Goal: Task Accomplishment & Management: Complete application form

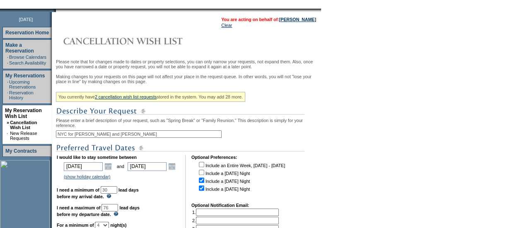
scroll to position [166, 0]
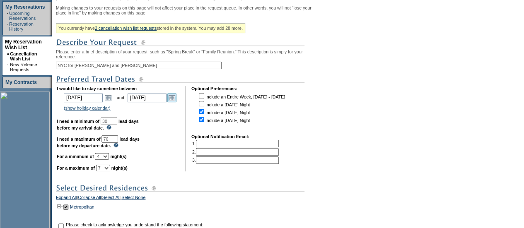
click at [174, 102] on link "Open the calendar popup." at bounding box center [171, 97] width 9 height 9
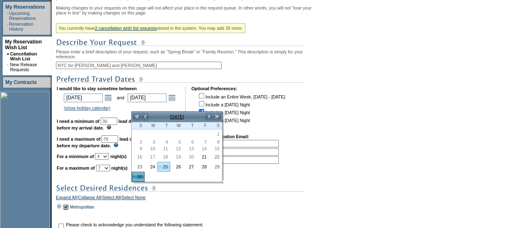
click at [168, 167] on link "25" at bounding box center [164, 166] width 12 height 9
type input "2025-11-25"
type input "11/25/2025"
type input "54"
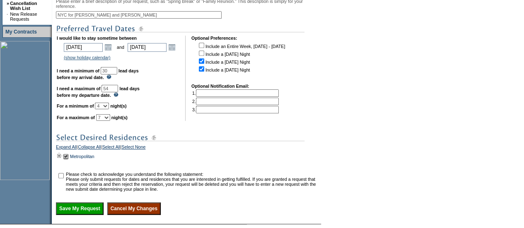
scroll to position [249, 0]
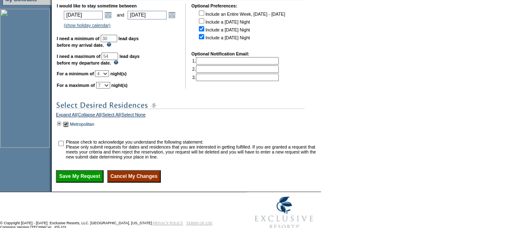
click at [110, 89] on select "1 2 3 4 5 6 7 8 9 10 11 12 13 14" at bounding box center [103, 85] width 14 height 7
select select "4"
click at [106, 89] on select "1 2 3 4 5 6 7 8 9 10 11 12 13 14" at bounding box center [103, 85] width 14 height 7
click at [64, 146] on input "checkbox" at bounding box center [60, 143] width 5 height 5
checkbox input "true"
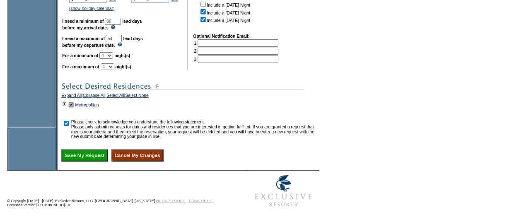
scroll to position [279, 0]
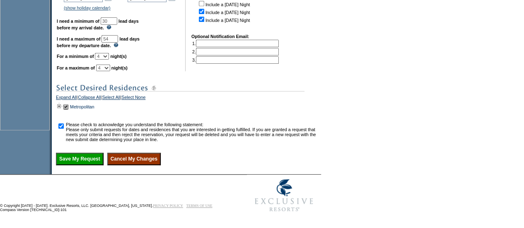
drag, startPoint x: 102, startPoint y: 156, endPoint x: 294, endPoint y: 38, distance: 225.6
click at [102, 156] on input "Save My Request" at bounding box center [80, 159] width 48 height 12
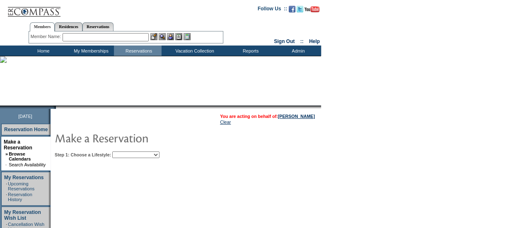
click at [159, 154] on select "Beach Leisure Metropolitan Mountain OIAL for Adventure OIAL for Couples OIAL fo…" at bounding box center [135, 155] width 47 height 7
select select "Metropolitan"
click at [126, 152] on select "Beach Leisure Metropolitan Mountain OIAL for Adventure OIAL for Couples OIAL fo…" at bounding box center [135, 155] width 47 height 7
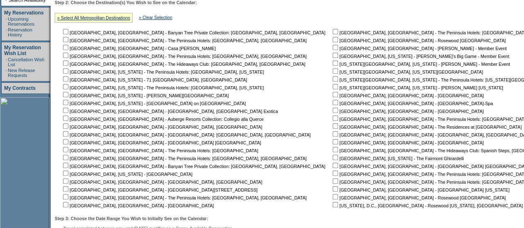
scroll to position [166, 0]
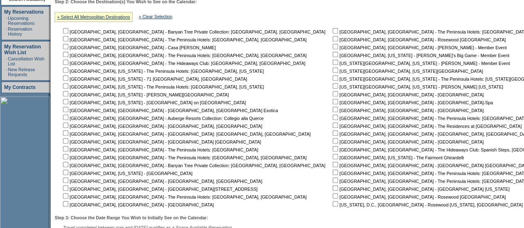
click at [333, 84] on input "checkbox" at bounding box center [335, 85] width 5 height 5
checkbox input "true"
click at [333, 69] on input "checkbox" at bounding box center [335, 70] width 5 height 5
checkbox input "true"
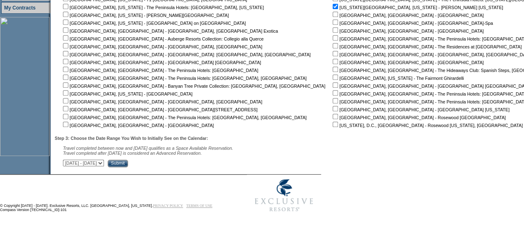
click at [104, 162] on select "[DATE] - [DATE] [DATE] - [DATE] [DATE] - [DATE] [DATE] - [DATE] [DATE] - [DATE]…" at bounding box center [83, 163] width 41 height 7
select select "[DATE]|[DATE]"
click at [67, 160] on select "[DATE] - [DATE] [DATE] - [DATE] [DATE] - [DATE] [DATE] - [DATE] [DATE] - [DATE]…" at bounding box center [83, 163] width 41 height 7
click at [128, 164] on input "Submit" at bounding box center [118, 163] width 20 height 7
